Goal: Contribute content

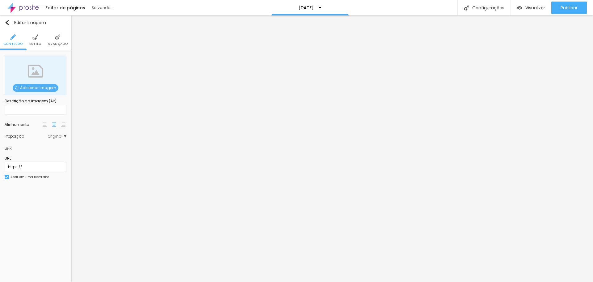
click at [32, 85] on span "Adicionar imagem" at bounding box center [36, 88] width 46 height 8
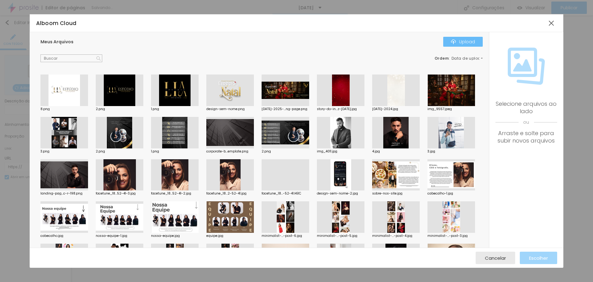
click at [464, 45] on button "Upload" at bounding box center [464, 42] width 40 height 10
click at [496, 256] on span "Cancelar" at bounding box center [495, 257] width 21 height 5
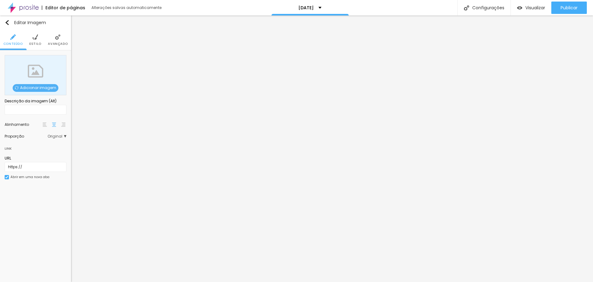
click at [109, 282] on div at bounding box center [296, 286] width 593 height 0
click at [34, 88] on span "Adicionar imagem" at bounding box center [36, 88] width 46 height 8
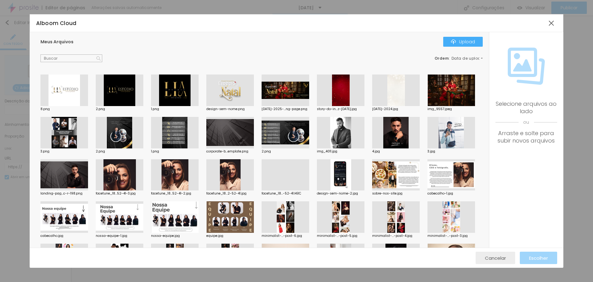
click at [488, 257] on span "Cancelar" at bounding box center [495, 257] width 21 height 5
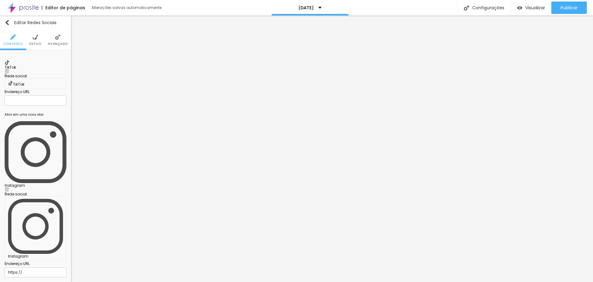
click at [60, 282] on div "Subindo 0/1 arquivos" at bounding box center [296, 284] width 593 height 4
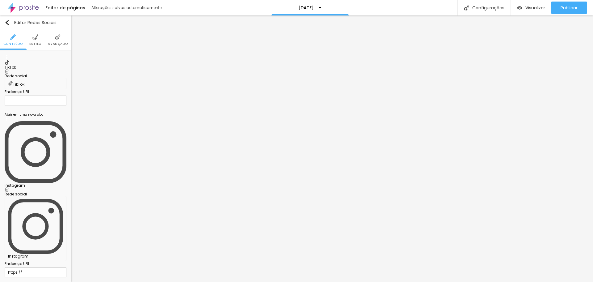
click at [31, 40] on div "Editar Redes Sociais Conteúdo Estilo Avançado TikTok Rede social TikTok Endereç…" at bounding box center [35, 148] width 71 height 266
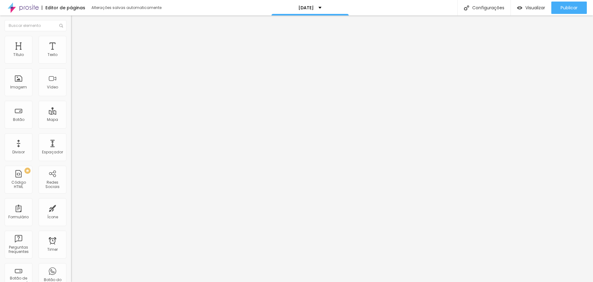
click at [39, 38] on div "Texto" at bounding box center [53, 50] width 28 height 28
